Goal: Navigation & Orientation: Understand site structure

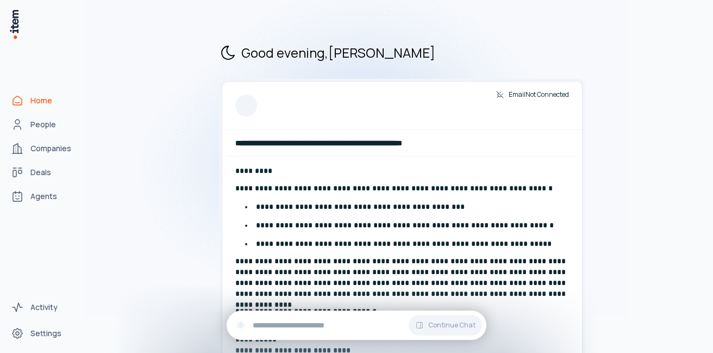
click at [41, 99] on span "Home" at bounding box center [41, 100] width 22 height 11
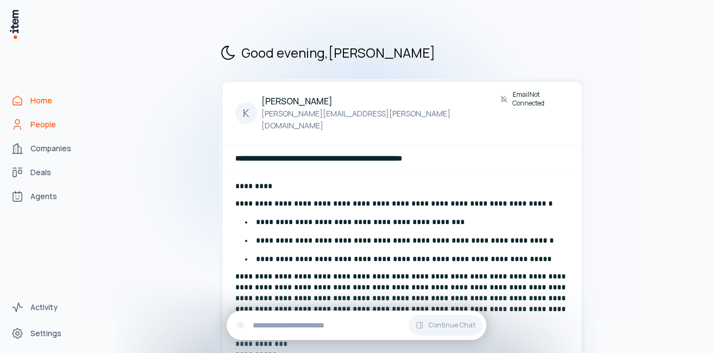
click at [51, 126] on span "People" at bounding box center [43, 124] width 26 height 11
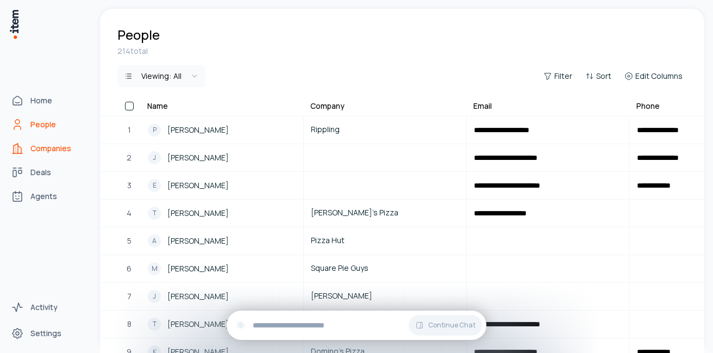
click at [48, 146] on span "Companies" at bounding box center [50, 148] width 41 height 11
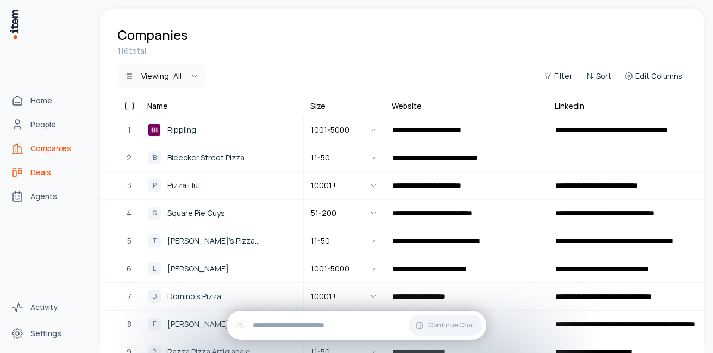
click at [37, 173] on span "Deals" at bounding box center [40, 172] width 21 height 11
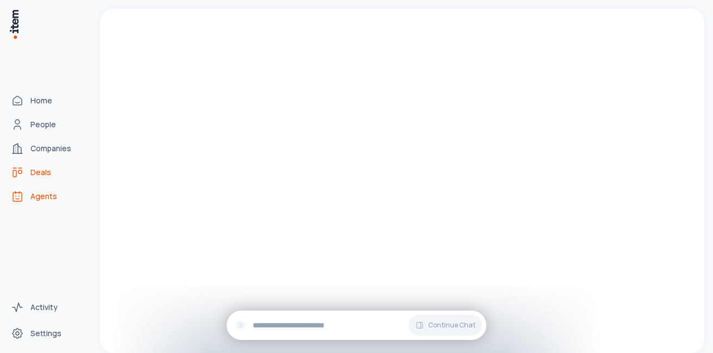
click at [43, 193] on span "Agents" at bounding box center [43, 196] width 27 height 11
